Goal: Information Seeking & Learning: Learn about a topic

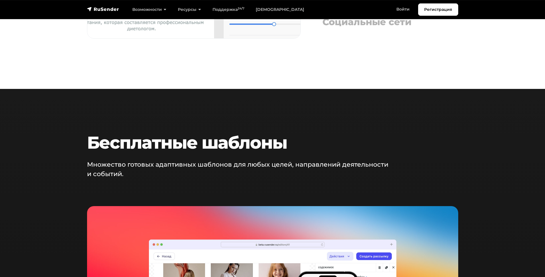
scroll to position [644, 0]
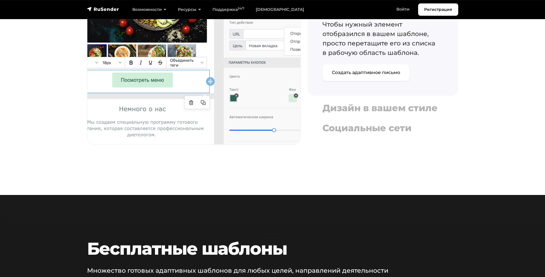
scroll to position [525, 0]
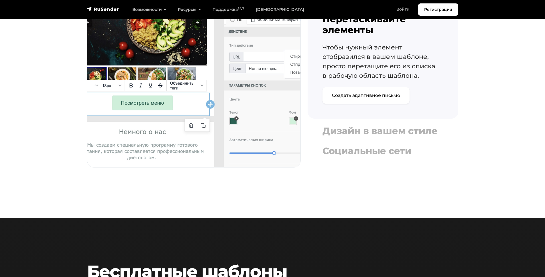
click at [395, 165] on div "Перетаскивайте элементы Чтобы нужный элемент отобразился в вашем шаблоне, прост…" at bounding box center [382, 87] width 157 height 176
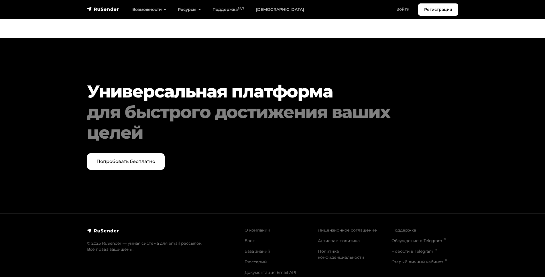
scroll to position [2939, 0]
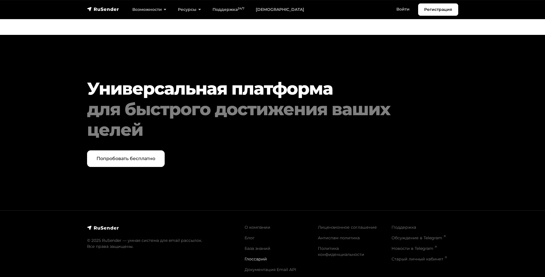
click at [246, 257] on link "Глоссарий" at bounding box center [255, 259] width 22 height 5
